Goal: Task Accomplishment & Management: Use online tool/utility

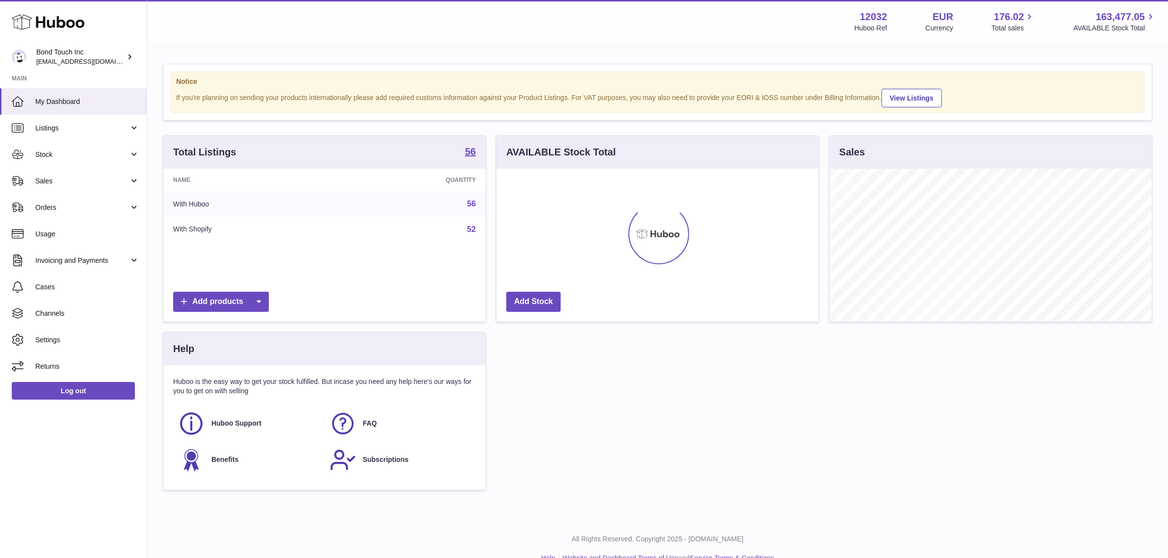
scroll to position [153, 322]
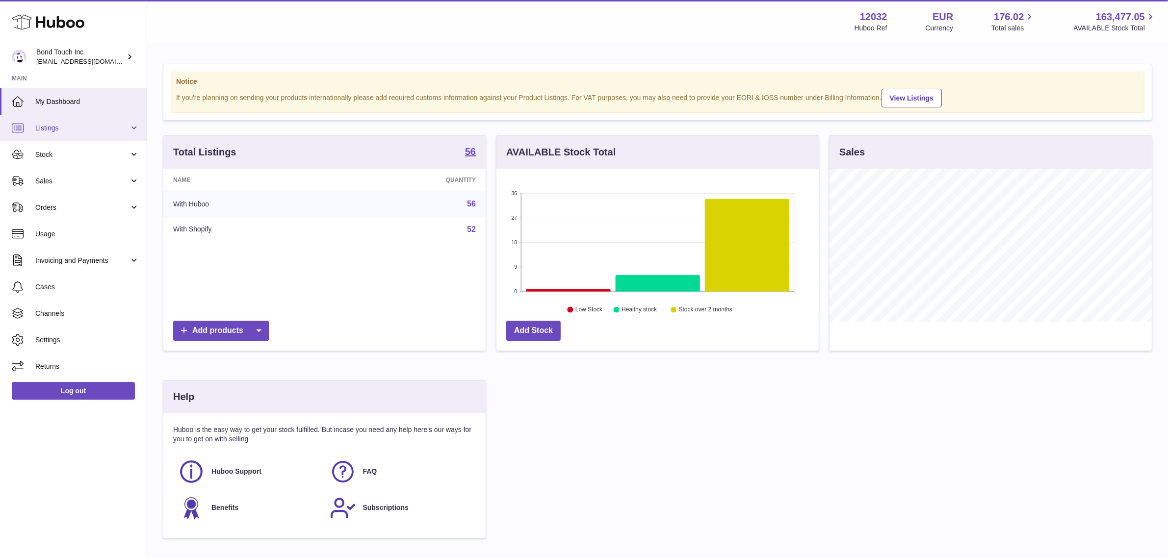
click at [56, 124] on span "Listings" at bounding box center [82, 128] width 94 height 9
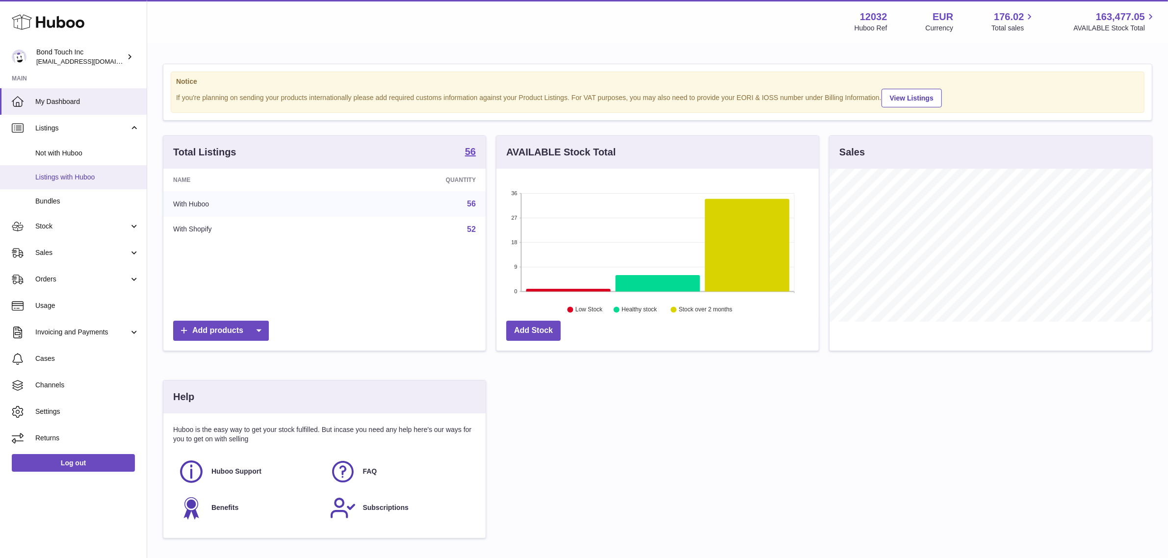
click at [68, 174] on span "Listings with Huboo" at bounding box center [87, 177] width 104 height 9
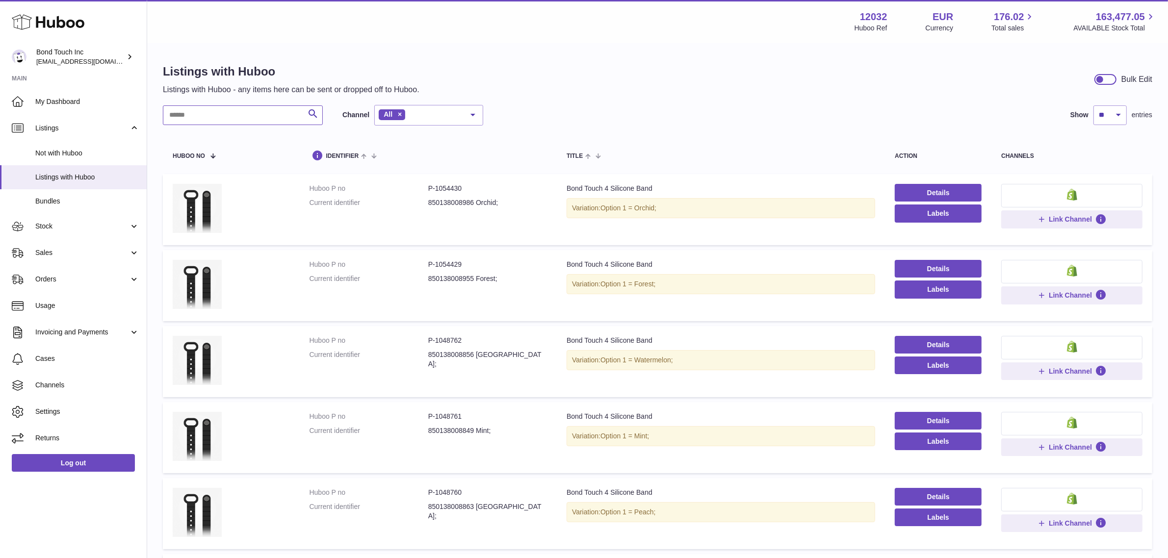
click at [199, 112] on input "text" at bounding box center [243, 115] width 160 height 20
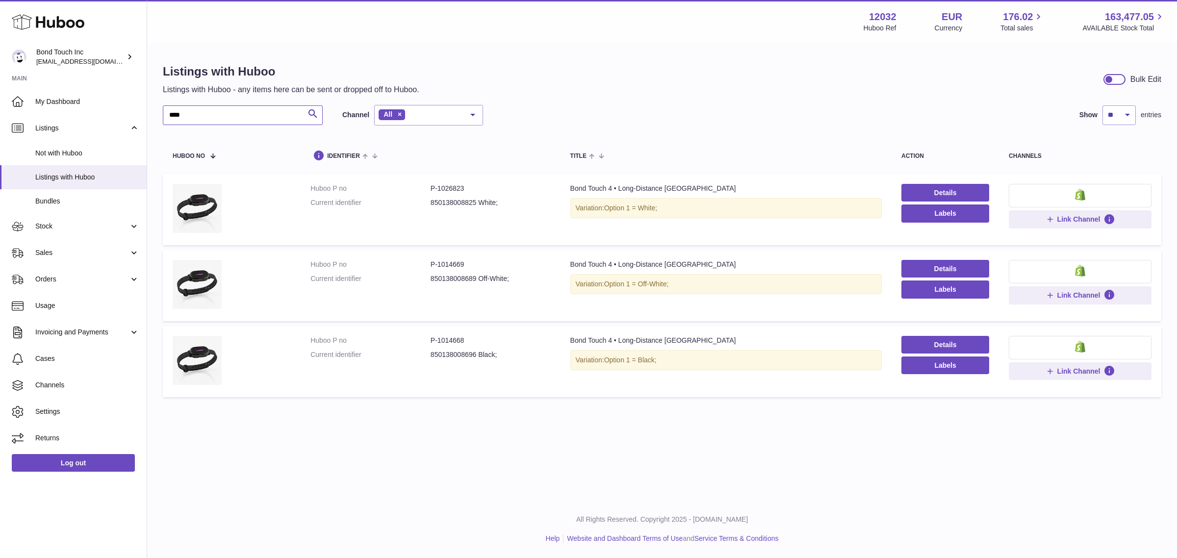
type input "****"
click at [445, 189] on dd "P-1026823" at bounding box center [491, 188] width 120 height 9
copy dd "1026823"
